Goal: Task Accomplishment & Management: Complete application form

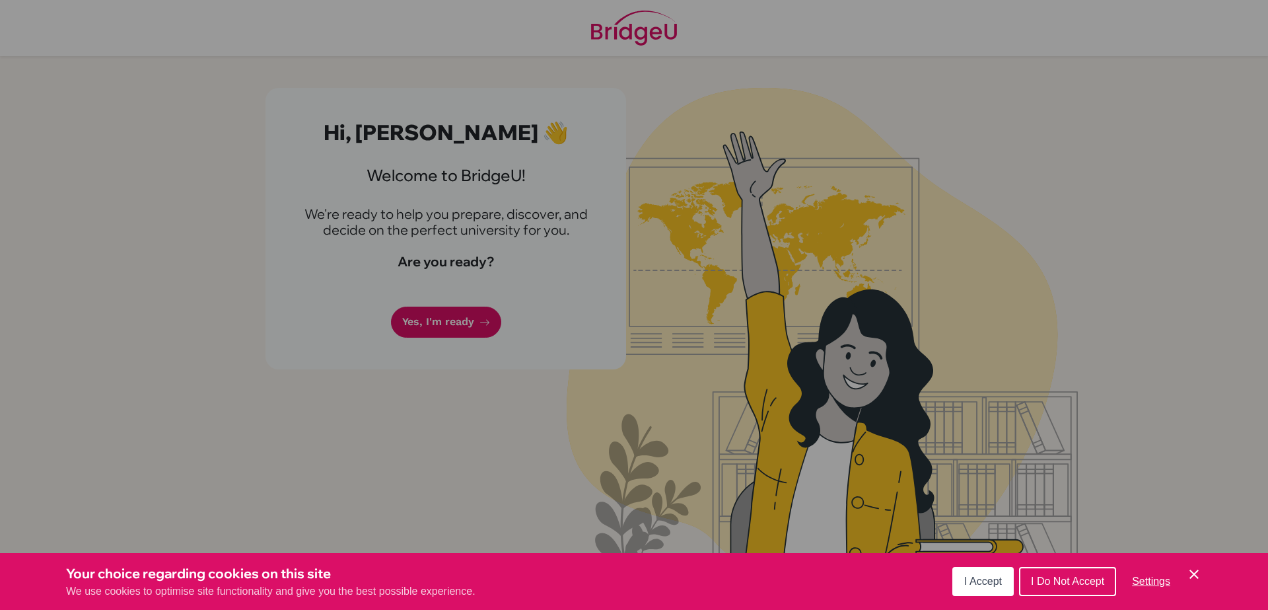
click at [966, 573] on button "I Accept" at bounding box center [982, 581] width 61 height 29
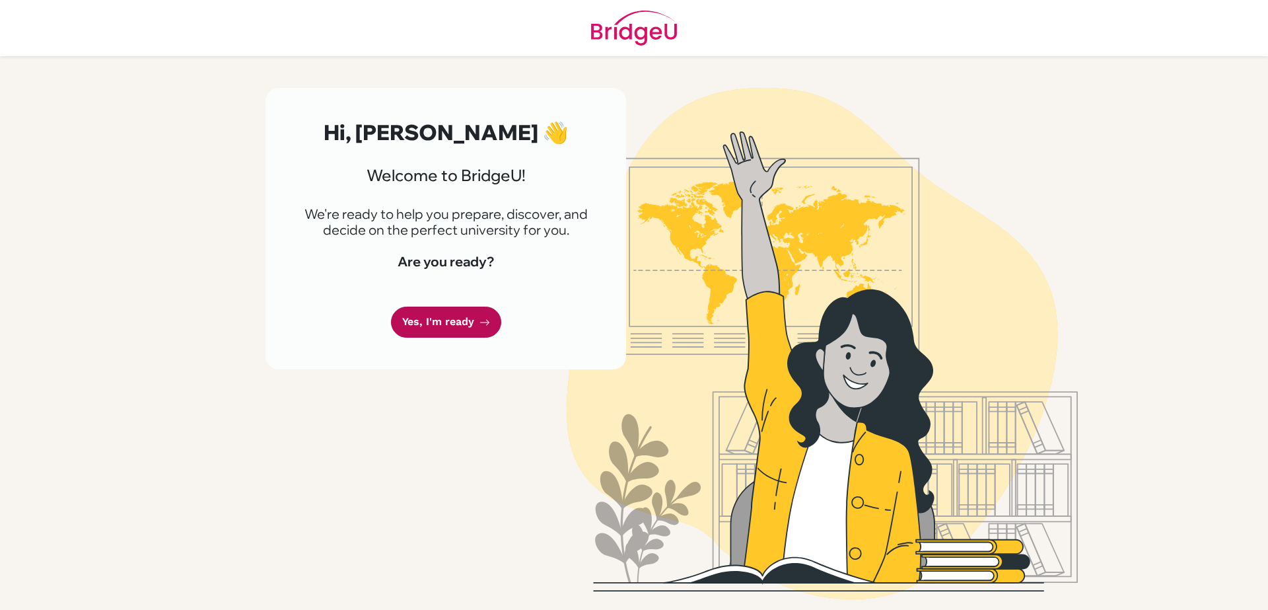
click at [472, 317] on link "Yes, I'm ready" at bounding box center [446, 321] width 110 height 31
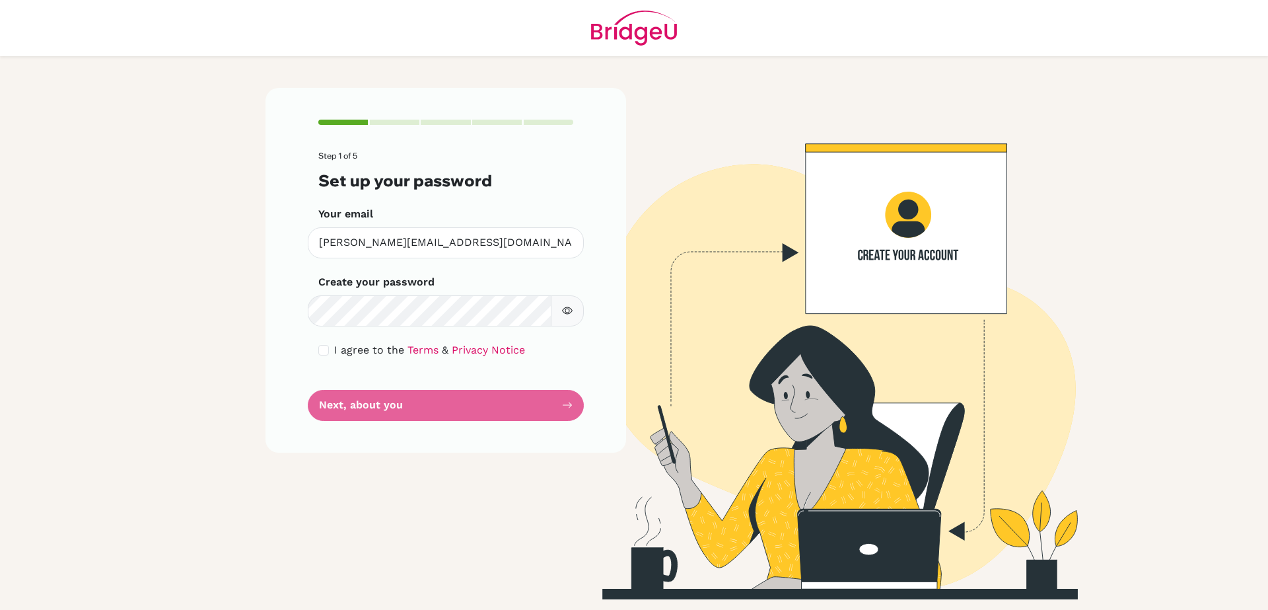
click at [437, 402] on form "Step 1 of 5 Set up your password Your email [PERSON_NAME][EMAIL_ADDRESS][DOMAIN…" at bounding box center [445, 285] width 255 height 269
click at [367, 406] on form "Step 1 of 5 Set up your password Your email [PERSON_NAME][EMAIL_ADDRESS][DOMAIN…" at bounding box center [445, 285] width 255 height 269
click at [330, 345] on div "I agree to the Terms & Privacy Notice" at bounding box center [445, 350] width 255 height 16
click at [325, 348] on input "checkbox" at bounding box center [323, 350] width 11 height 11
checkbox input "true"
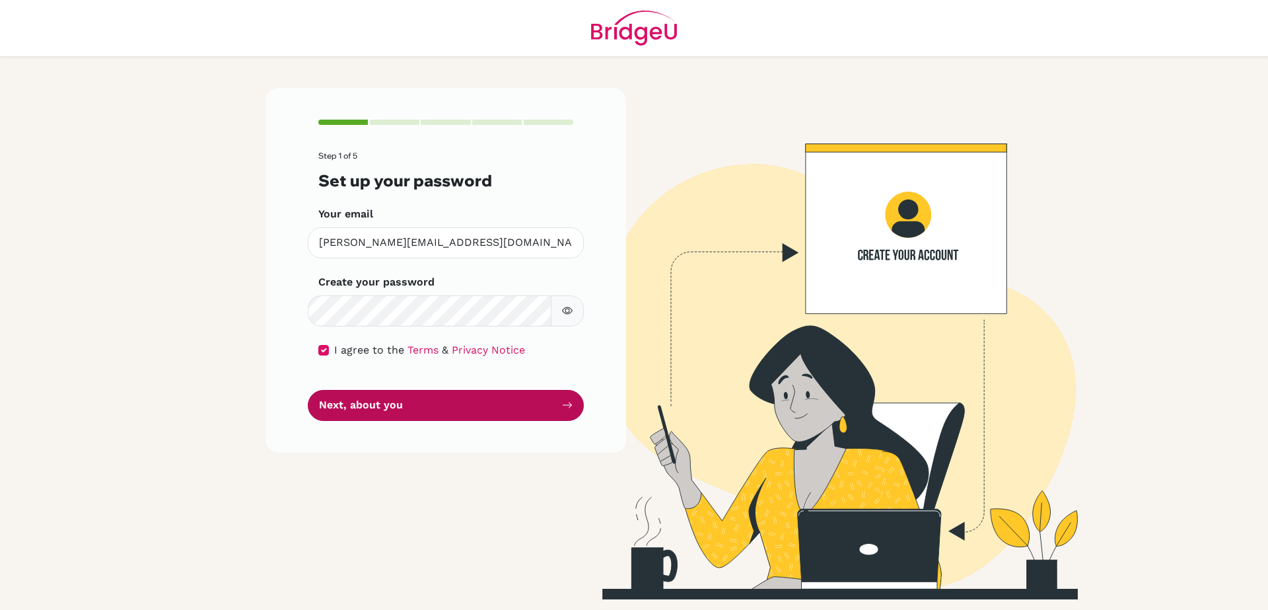
click at [425, 398] on button "Next, about you" at bounding box center [446, 405] width 276 height 31
